Goal: Transaction & Acquisition: Purchase product/service

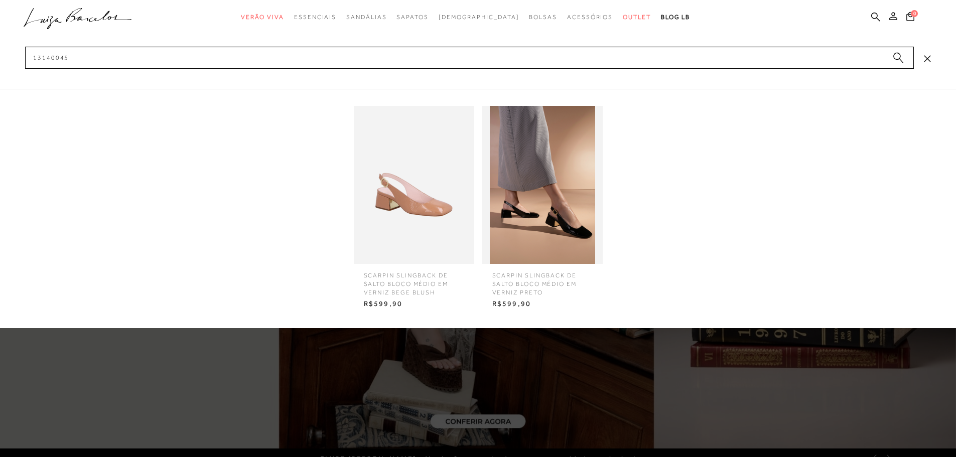
drag, startPoint x: 76, startPoint y: 59, endPoint x: 23, endPoint y: 63, distance: 53.9
click at [23, 1] on div "categoryHeader .a{fill-rule:evenodd;} Verão Viva Em alta Charms Mules" at bounding box center [478, 0] width 956 height 1
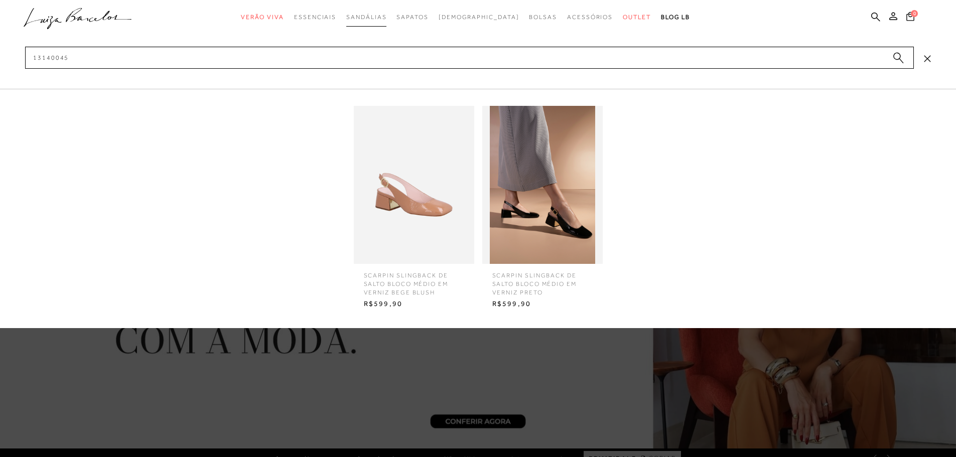
type input "13140045"
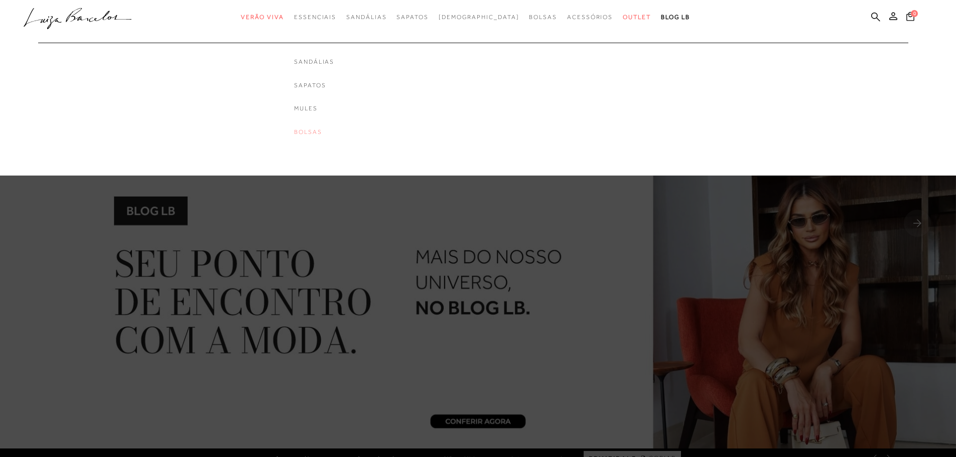
click at [330, 133] on link "Bolsas" at bounding box center [314, 132] width 40 height 9
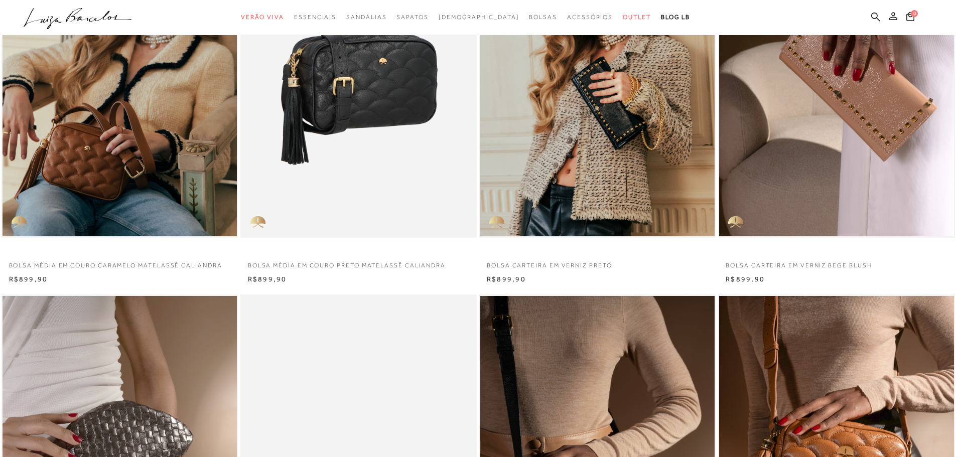
scroll to position [201, 0]
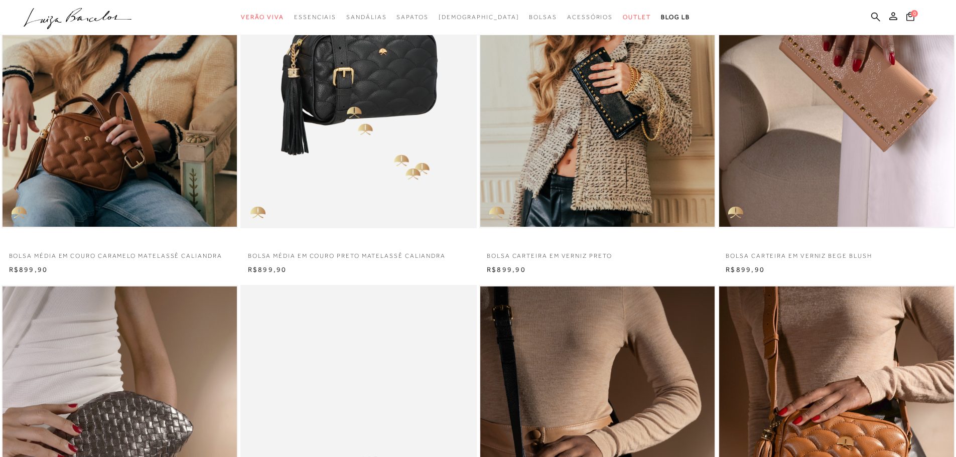
click at [347, 106] on img at bounding box center [358, 51] width 235 height 355
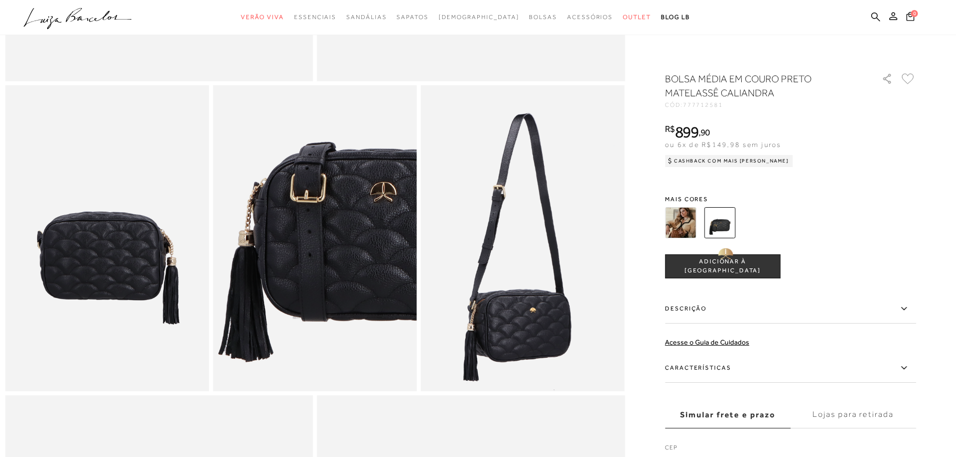
scroll to position [502, 0]
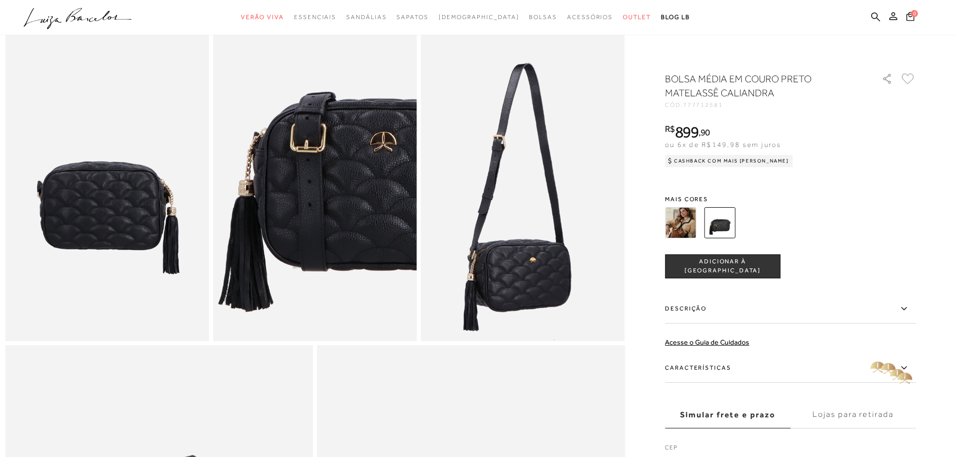
click at [904, 367] on icon at bounding box center [904, 368] width 12 height 13
click at [0, 0] on input "Características" at bounding box center [0, 0] width 0 height 0
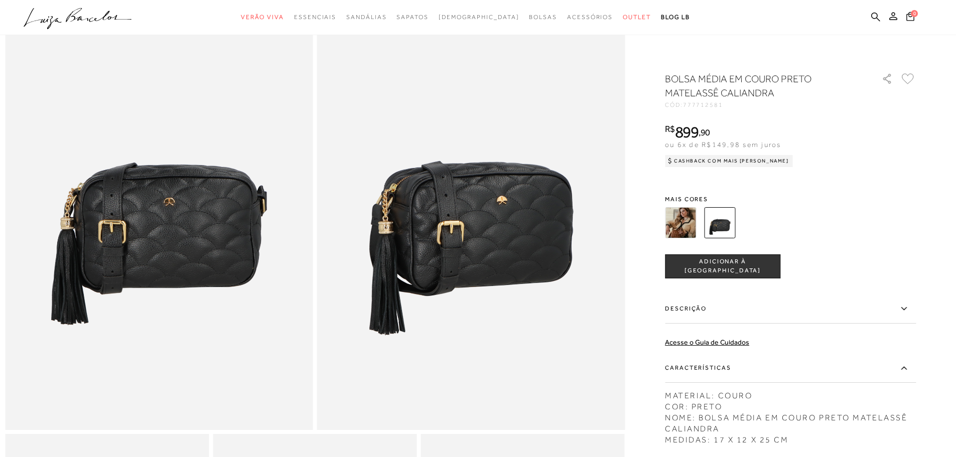
scroll to position [0, 0]
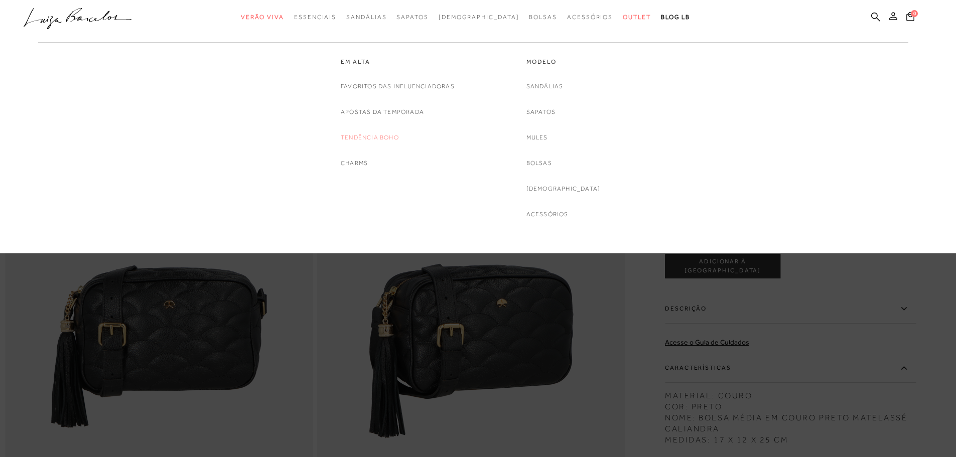
click at [353, 134] on link "Tendência Boho" at bounding box center [370, 138] width 58 height 11
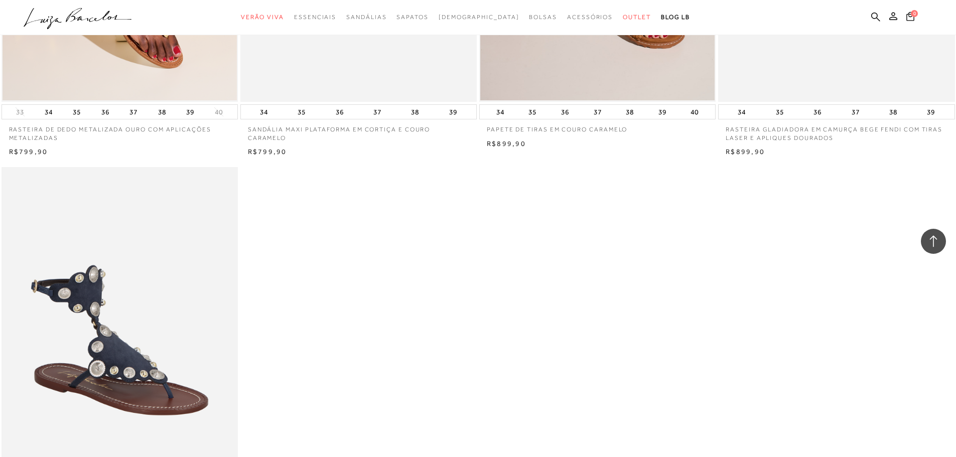
scroll to position [1656, 0]
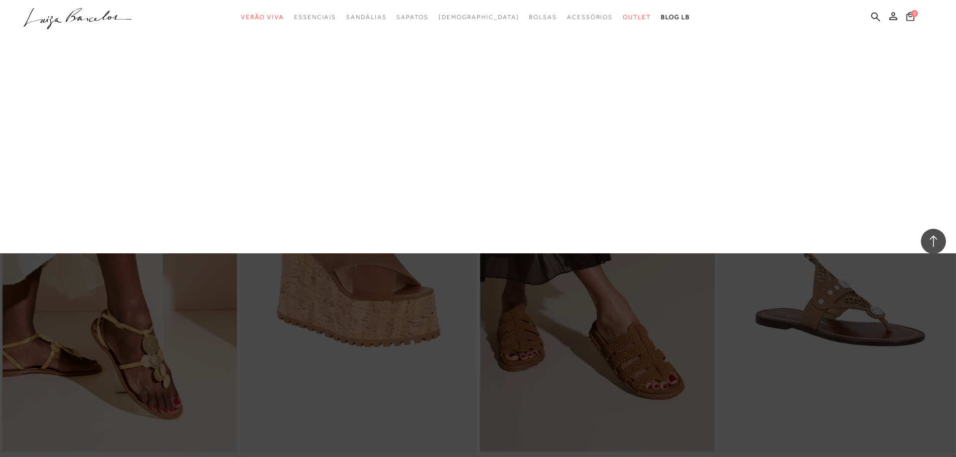
drag, startPoint x: 361, startPoint y: 76, endPoint x: 360, endPoint y: 81, distance: 5.7
click at [0, 0] on div "Em alta Favoritos das Influenciadoras Apostas da Temporada Tendência Boho Charms" at bounding box center [0, 0] width 0 height 0
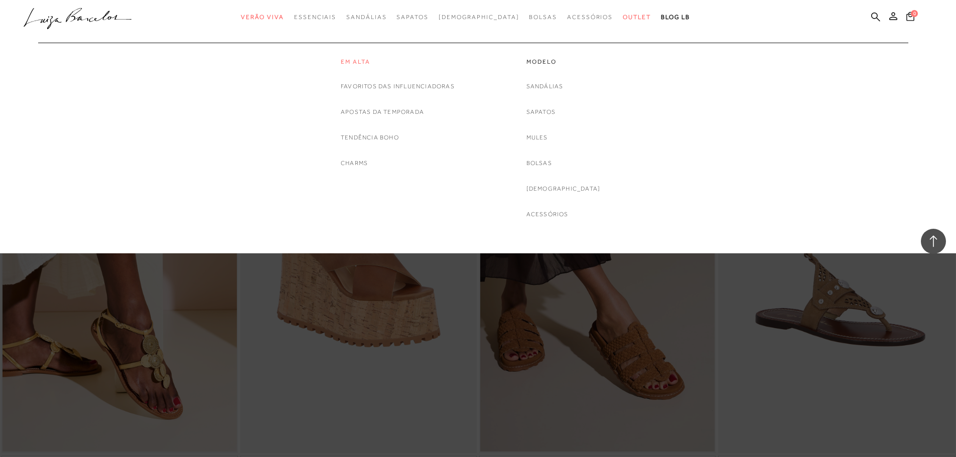
click at [354, 63] on link "Em alta" at bounding box center [398, 62] width 114 height 9
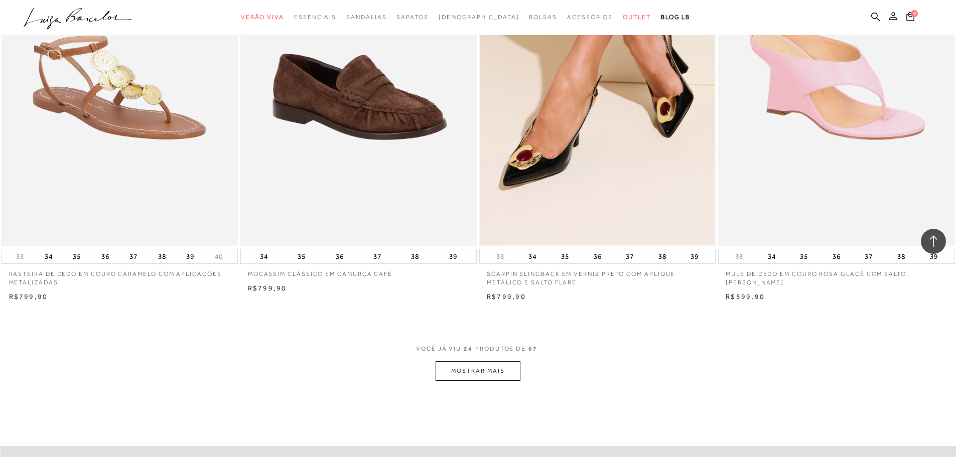
scroll to position [2409, 0]
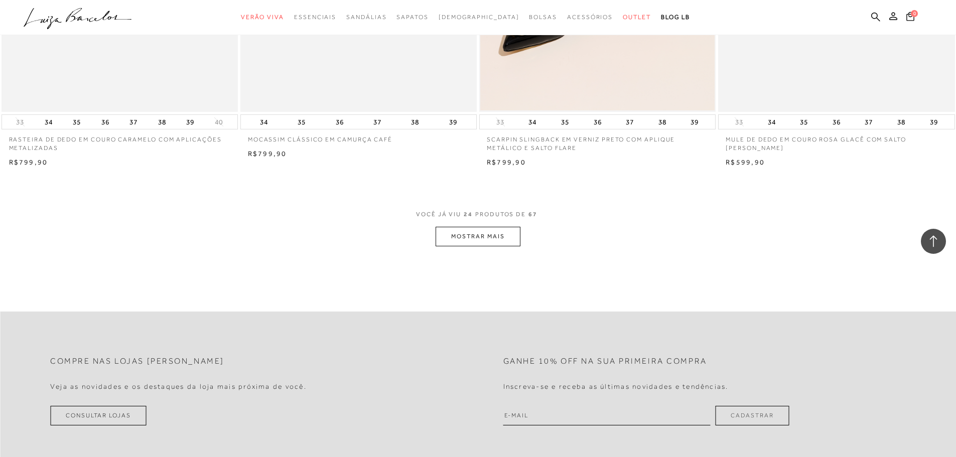
click at [488, 236] on button "MOSTRAR MAIS" at bounding box center [478, 237] width 84 height 20
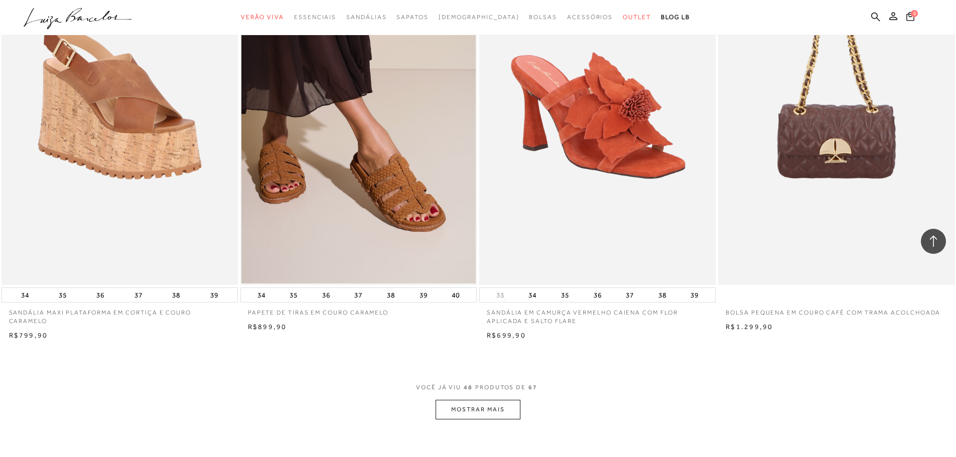
scroll to position [4768, 0]
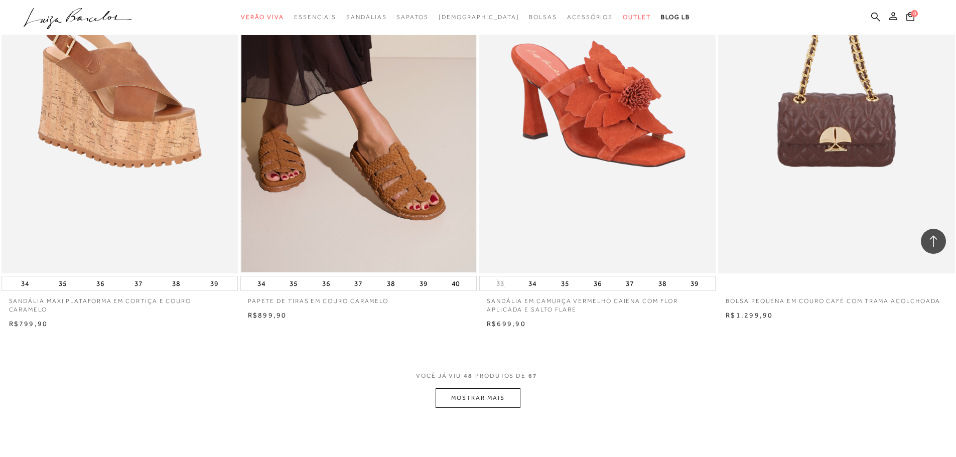
click at [483, 400] on button "MOSTRAR MAIS" at bounding box center [478, 398] width 84 height 20
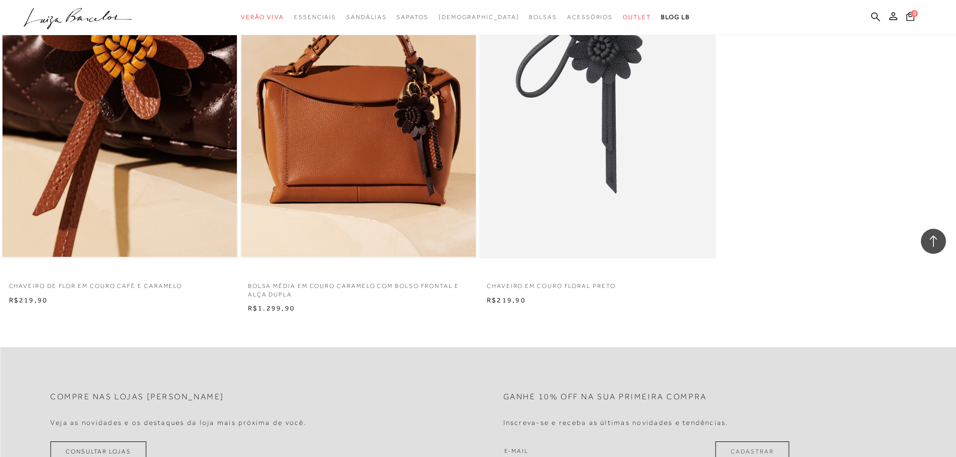
scroll to position [6826, 0]
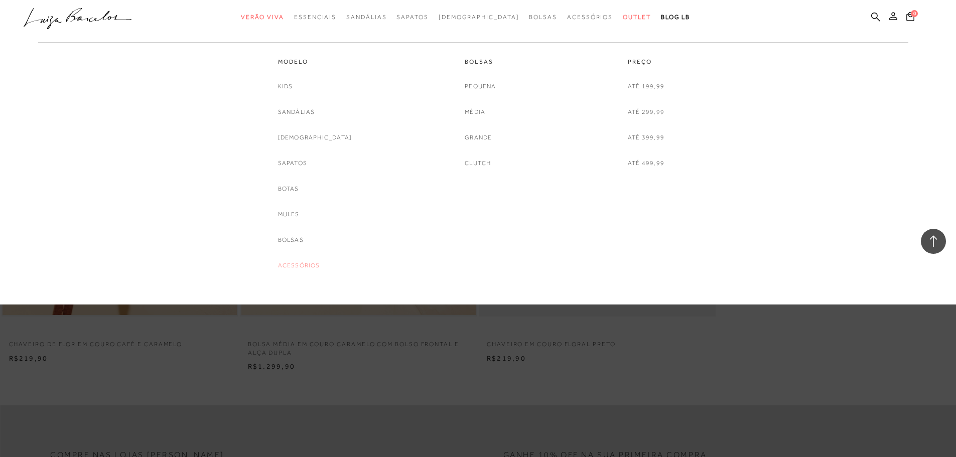
click at [320, 263] on link "Acessórios" at bounding box center [299, 266] width 42 height 11
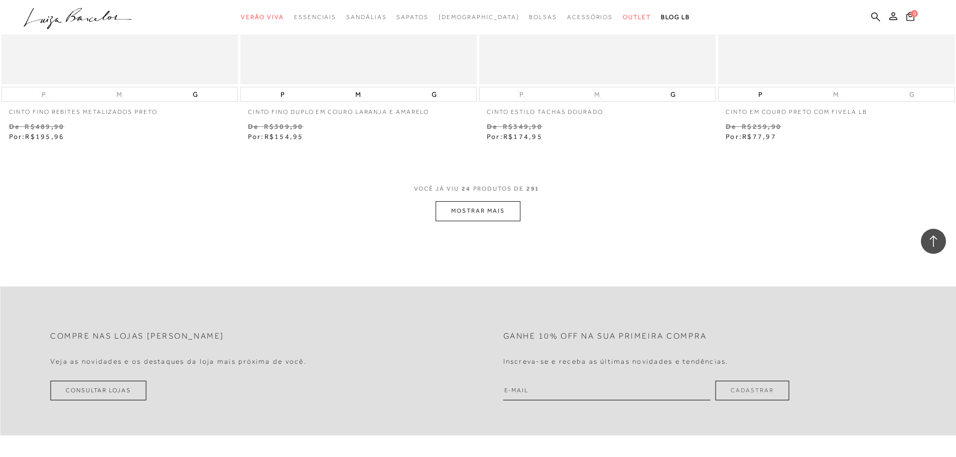
scroll to position [2610, 0]
